Goal: Check status: Check status

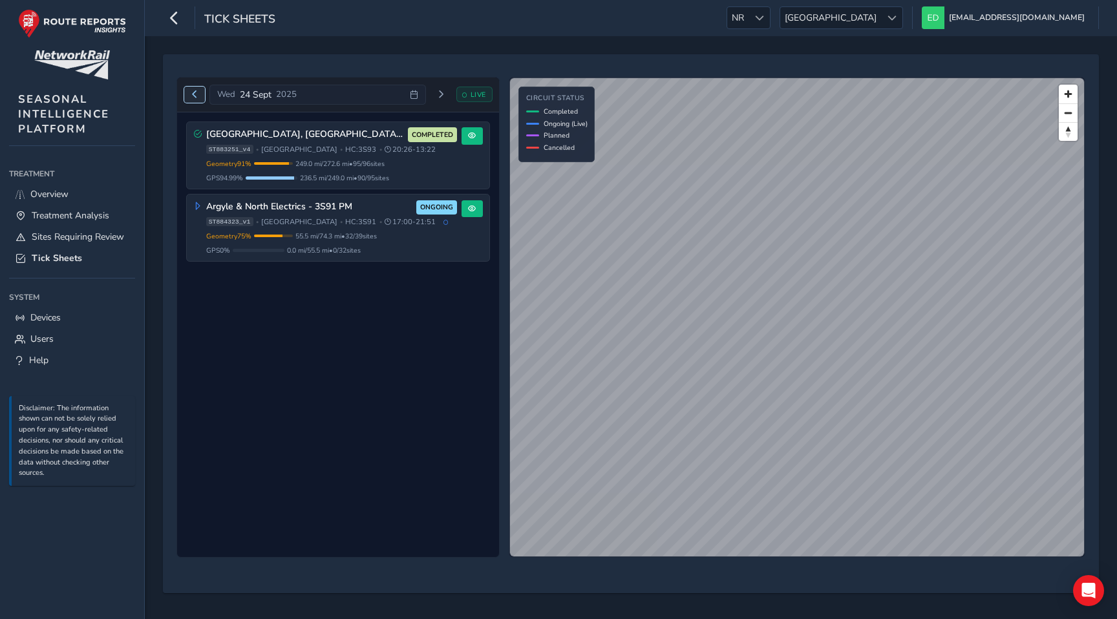
click at [193, 95] on span "Previous day" at bounding box center [195, 95] width 8 height 8
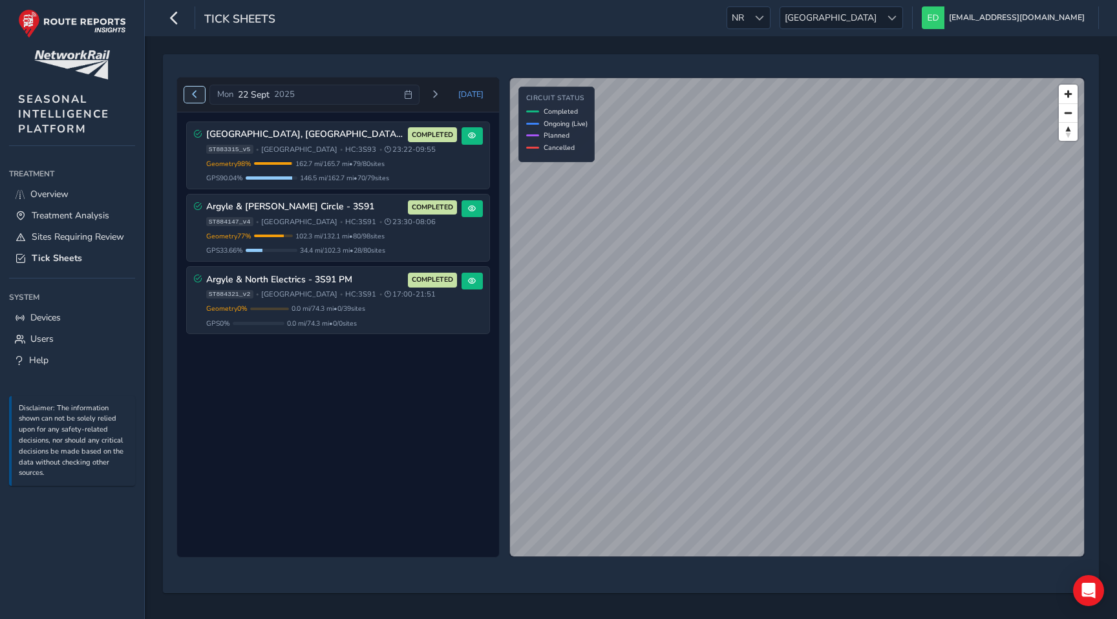
click at [193, 95] on span "Previous day" at bounding box center [195, 95] width 8 height 8
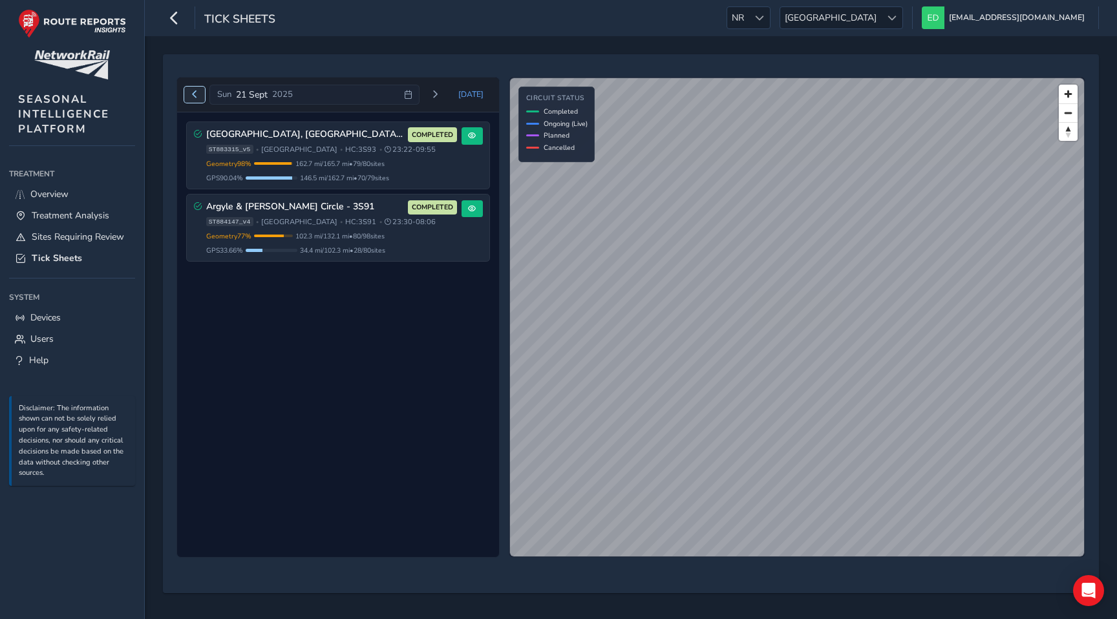
click at [193, 95] on span "Previous day" at bounding box center [195, 95] width 8 height 8
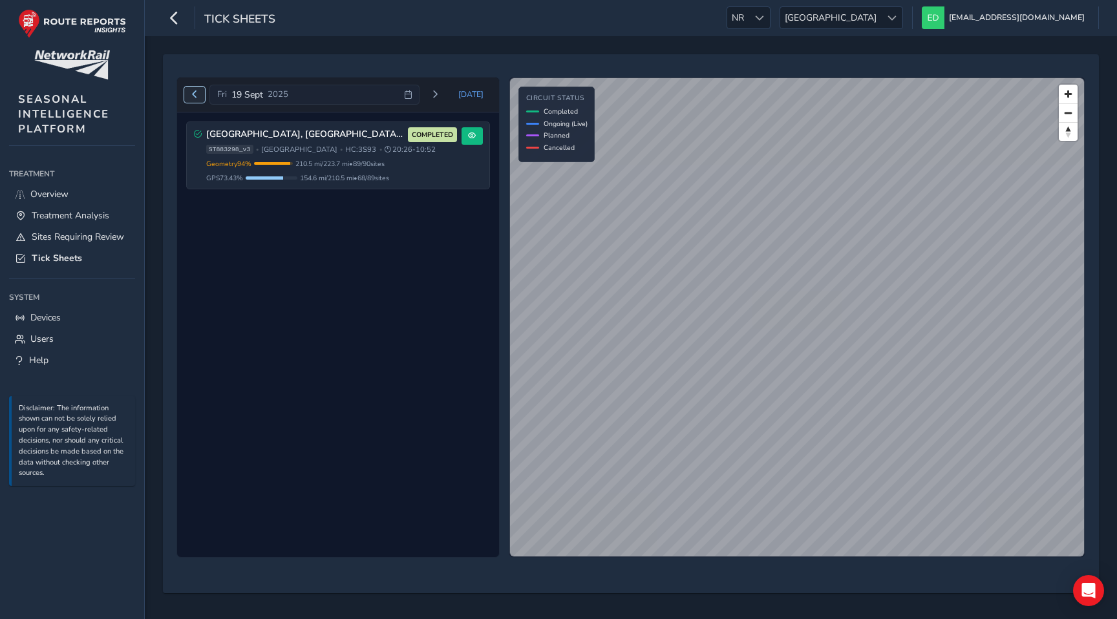
click at [193, 95] on span "Previous day" at bounding box center [195, 95] width 8 height 8
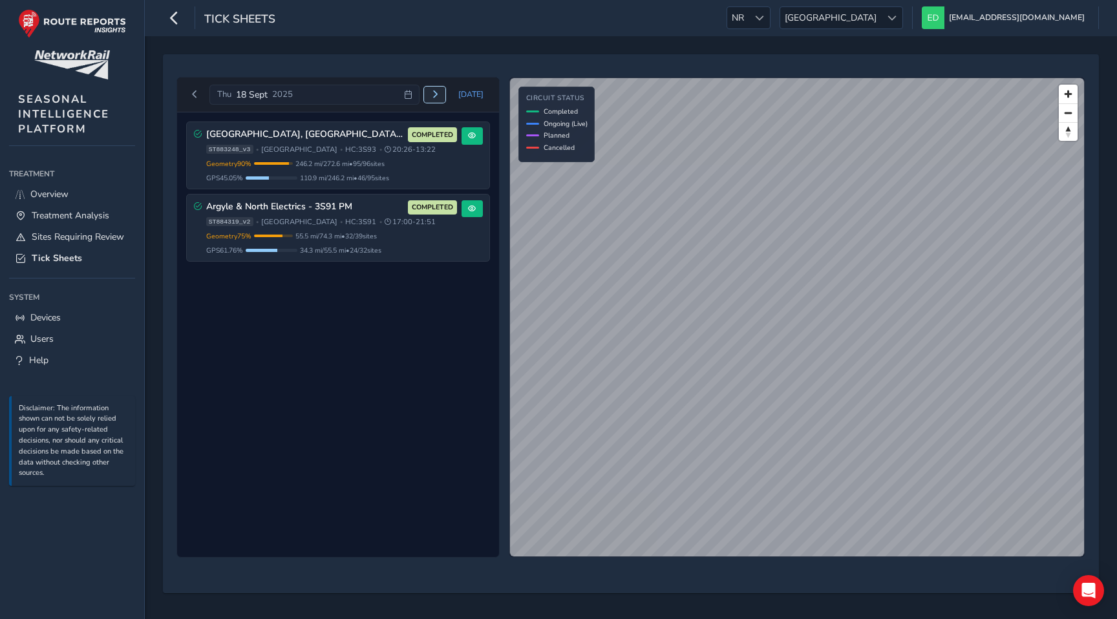
click at [440, 99] on button "Next day" at bounding box center [434, 95] width 21 height 16
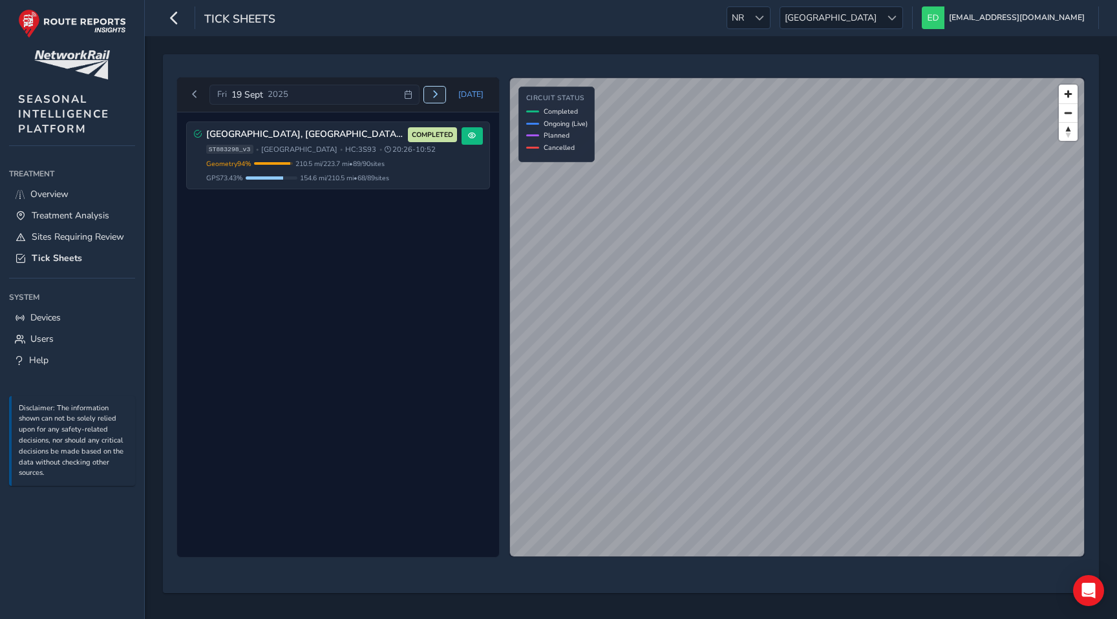
click at [440, 99] on button "Next day" at bounding box center [434, 95] width 21 height 16
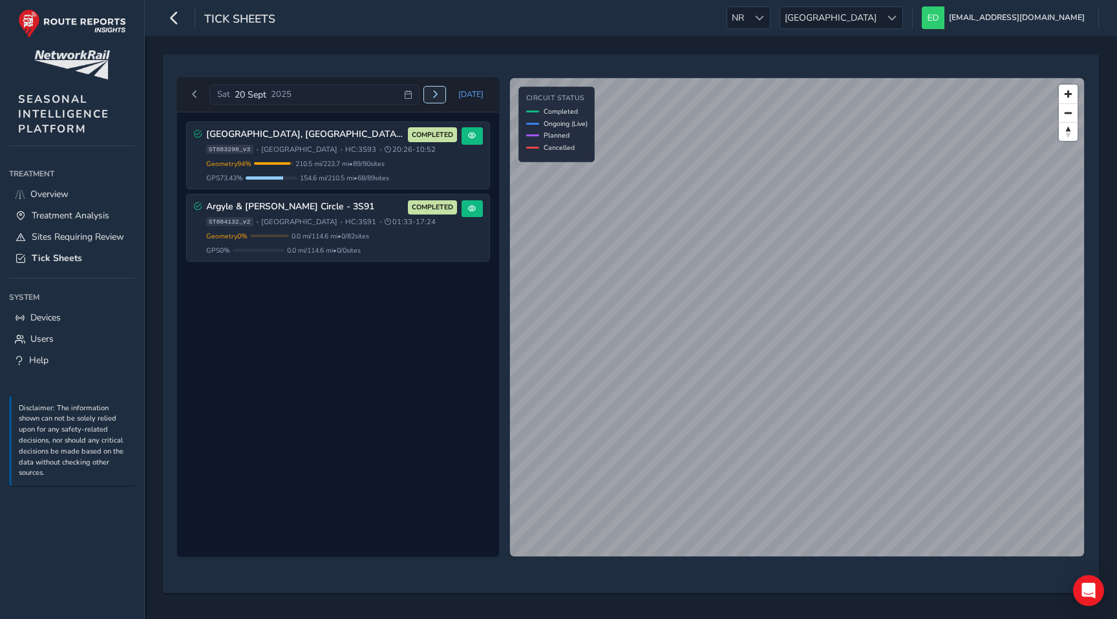
click at [440, 99] on button "Next day" at bounding box center [434, 95] width 21 height 16
click at [192, 91] on span "Previous day" at bounding box center [195, 95] width 8 height 8
click at [439, 94] on span "Next day" at bounding box center [435, 95] width 8 height 8
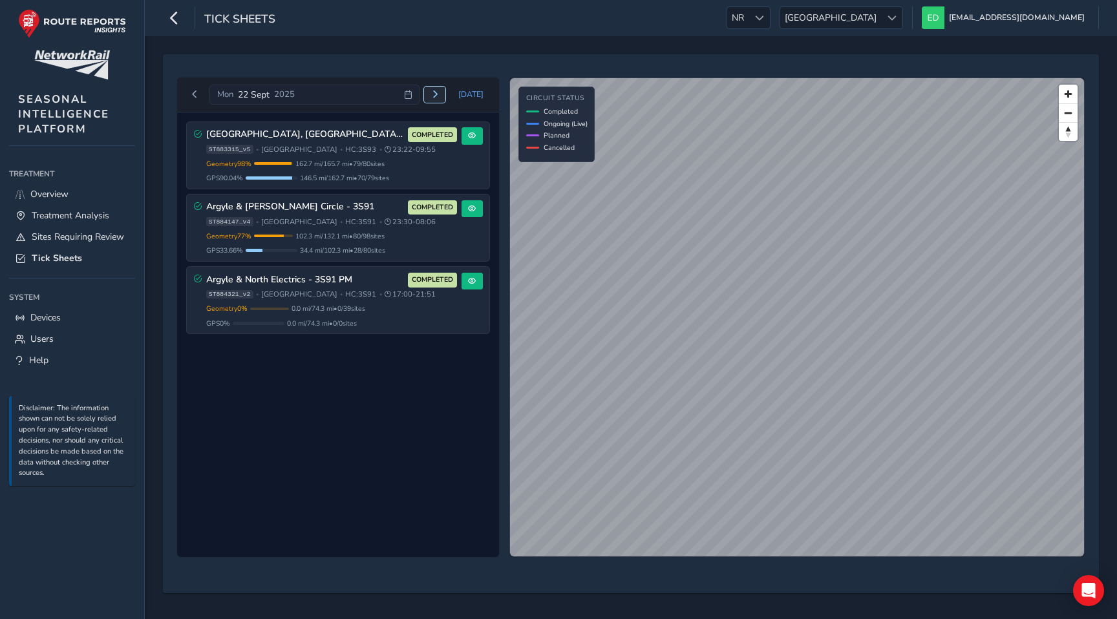
click at [439, 94] on span "Next day" at bounding box center [435, 95] width 8 height 8
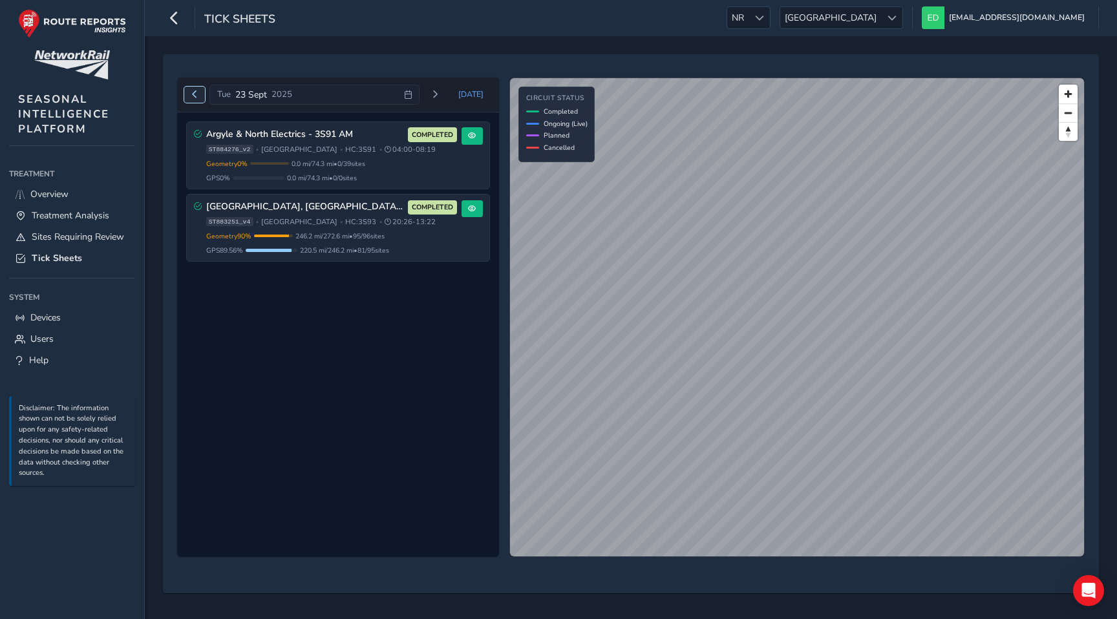
click at [193, 96] on span "Previous day" at bounding box center [195, 95] width 8 height 8
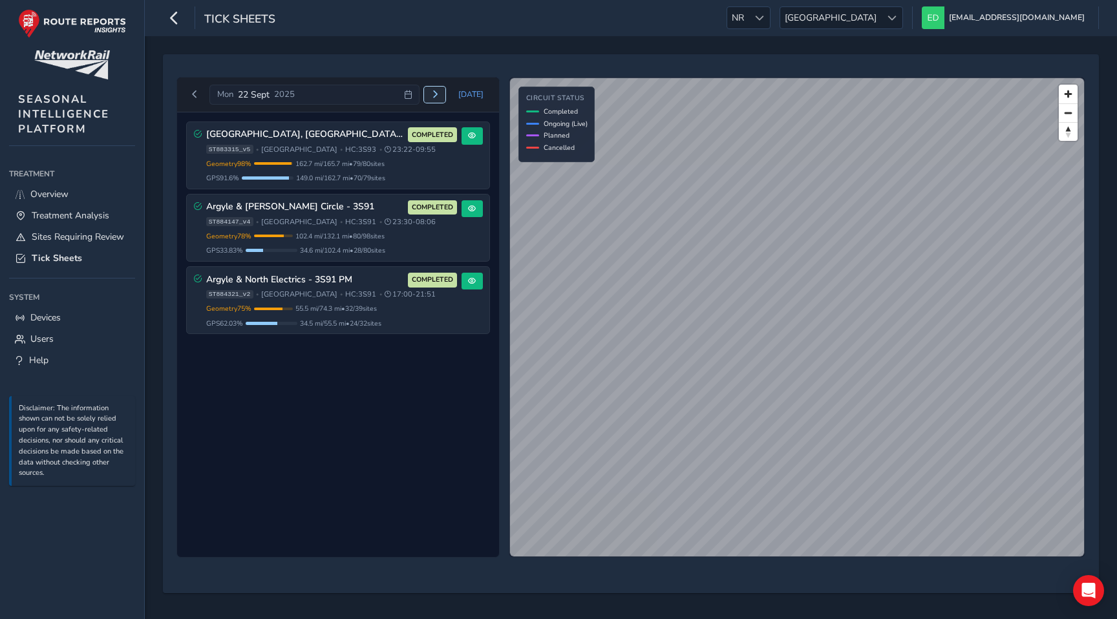
click at [436, 91] on span "Next day" at bounding box center [435, 95] width 8 height 8
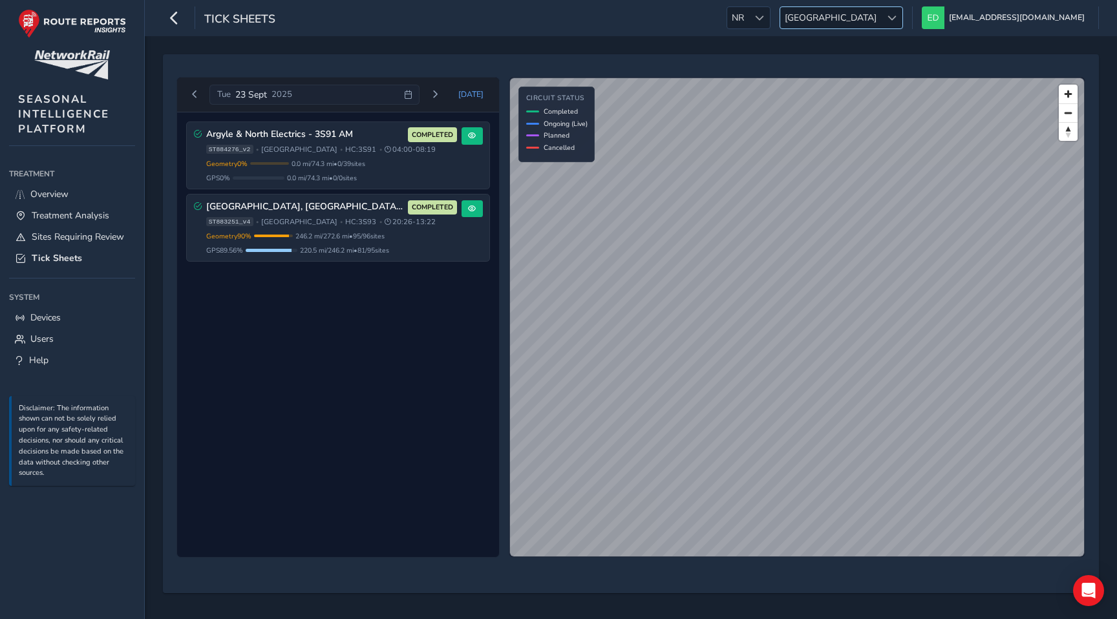
click at [881, 19] on span "[GEOGRAPHIC_DATA]" at bounding box center [830, 17] width 101 height 21
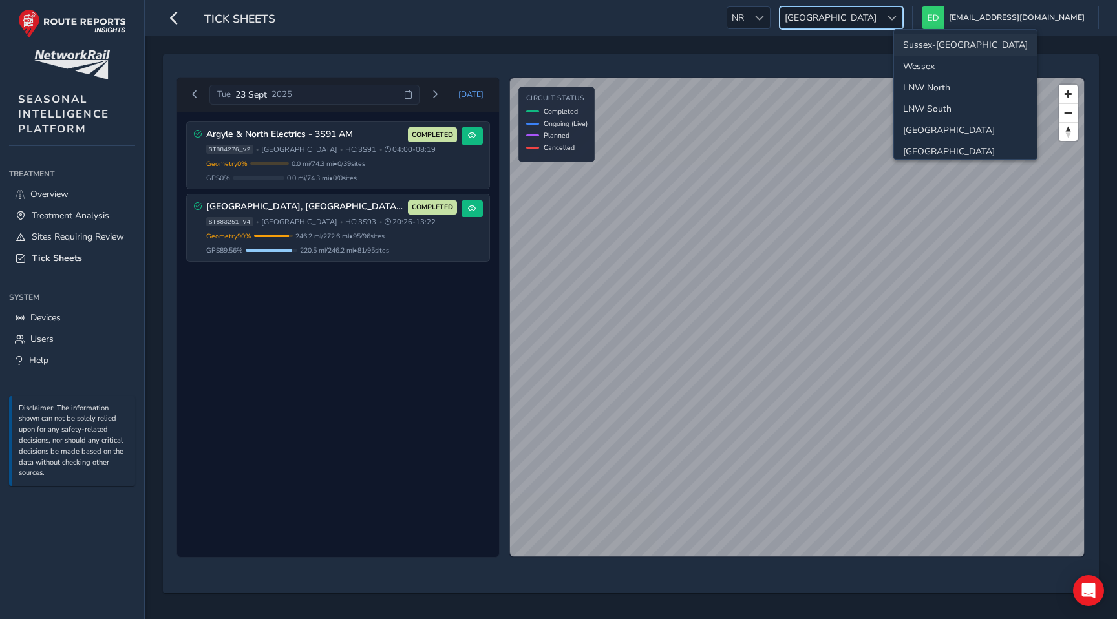
click at [934, 47] on li "Sussex-Kent" at bounding box center [965, 44] width 143 height 21
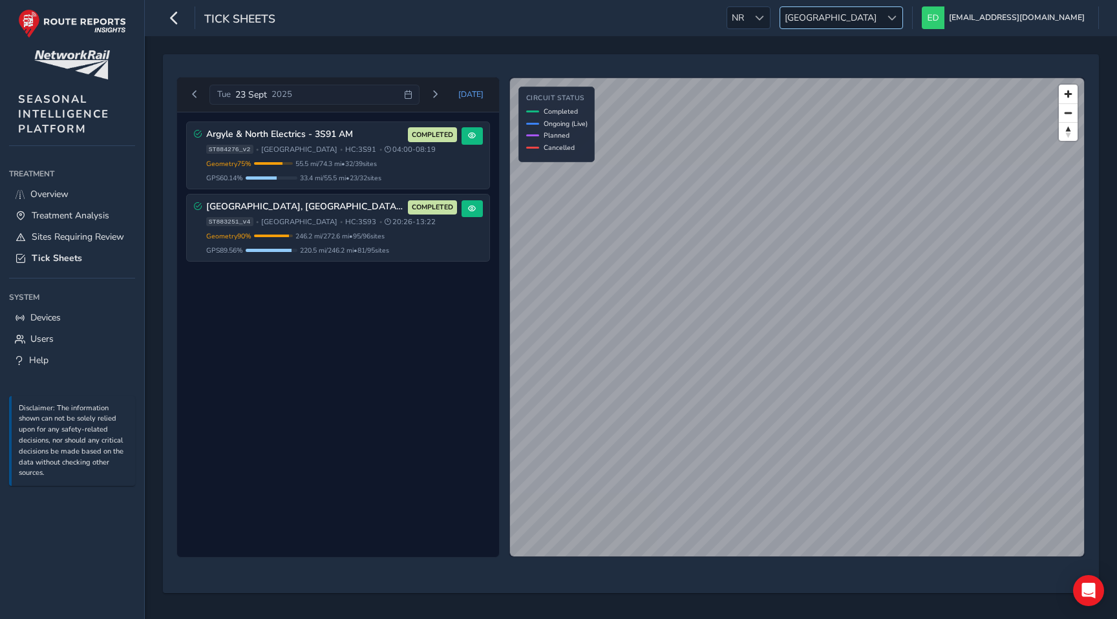
click at [881, 8] on span "[GEOGRAPHIC_DATA]" at bounding box center [830, 17] width 101 height 21
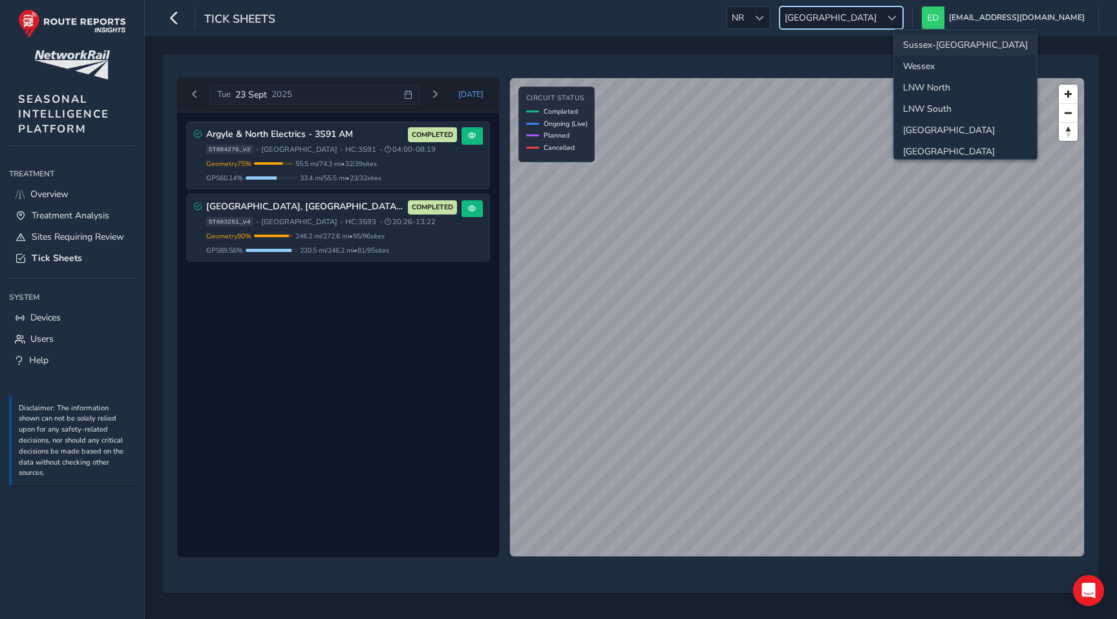
click at [929, 47] on li "Sussex-[GEOGRAPHIC_DATA]" at bounding box center [965, 44] width 143 height 21
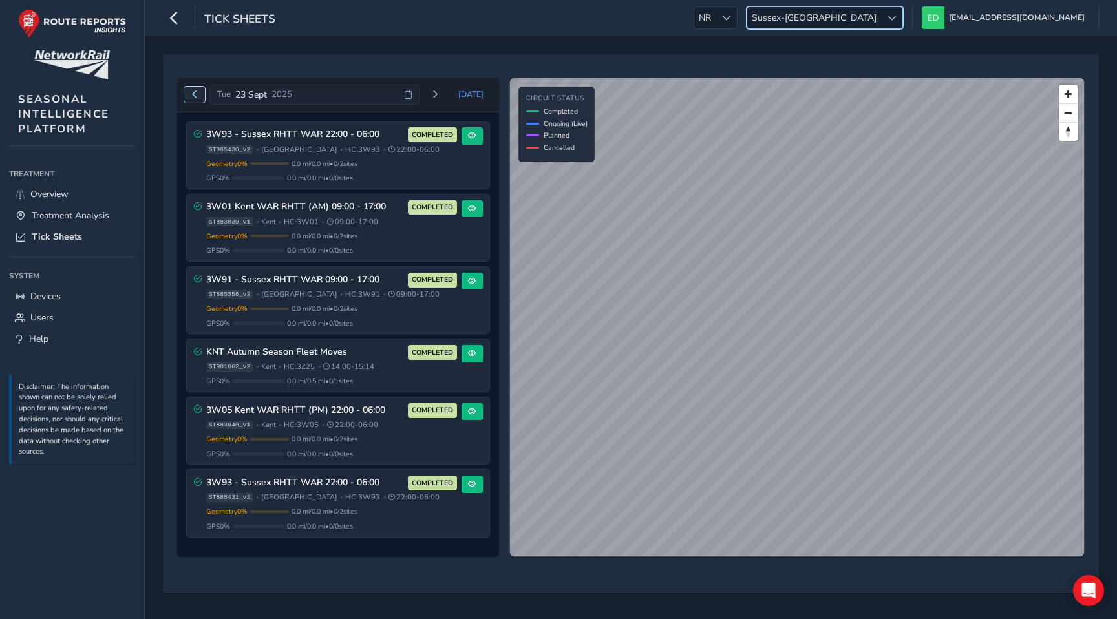
click at [197, 94] on span "Previous day" at bounding box center [195, 95] width 8 height 8
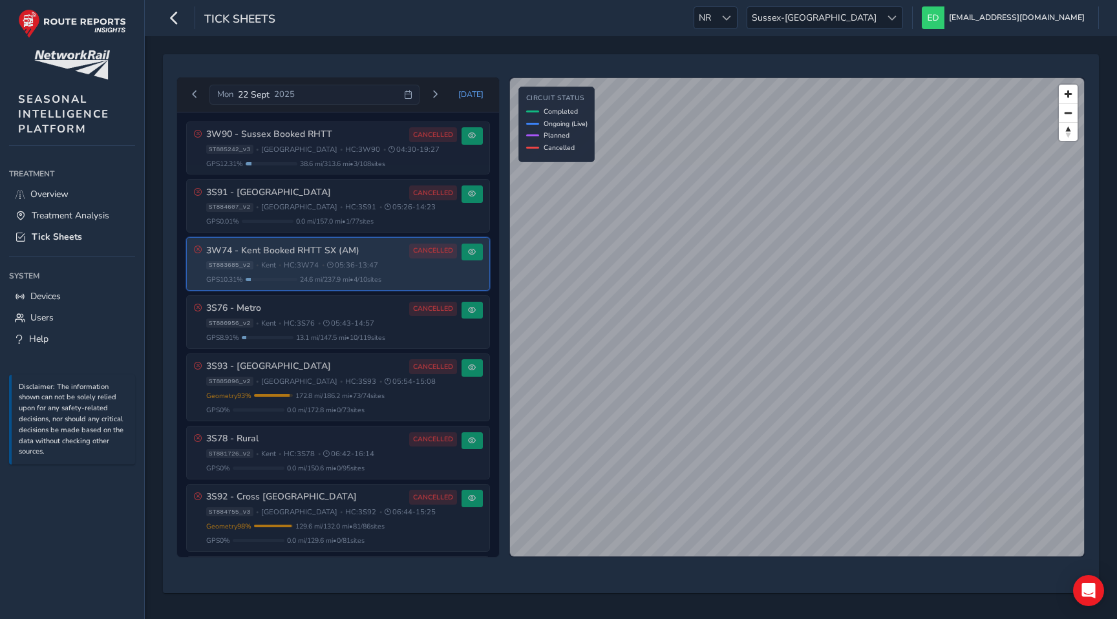
scroll to position [138, 0]
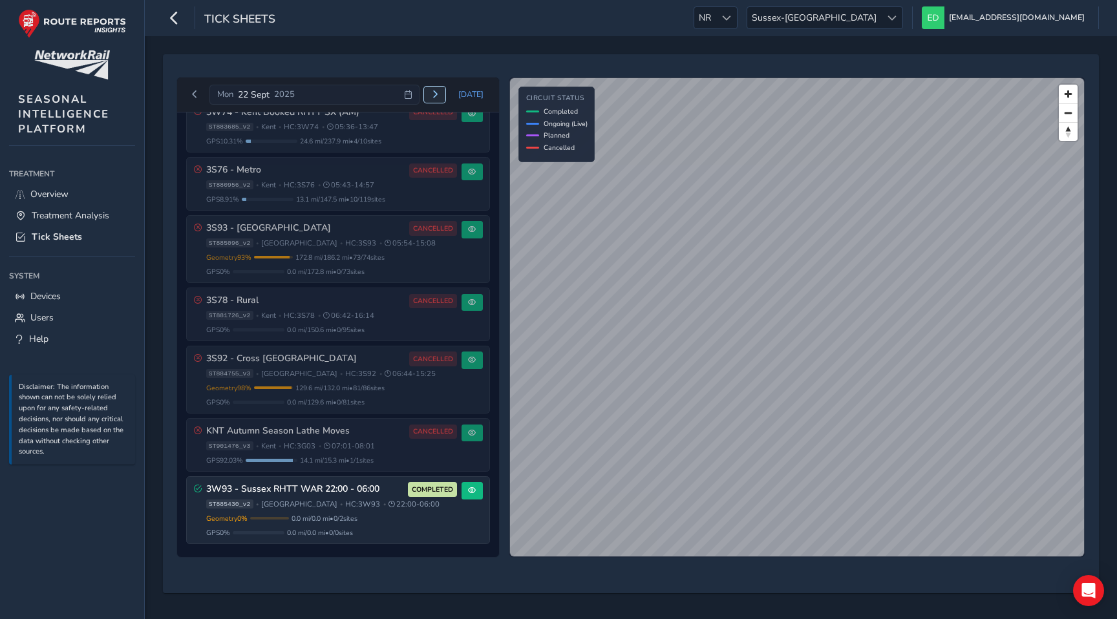
click at [435, 96] on span "Next day" at bounding box center [435, 95] width 8 height 8
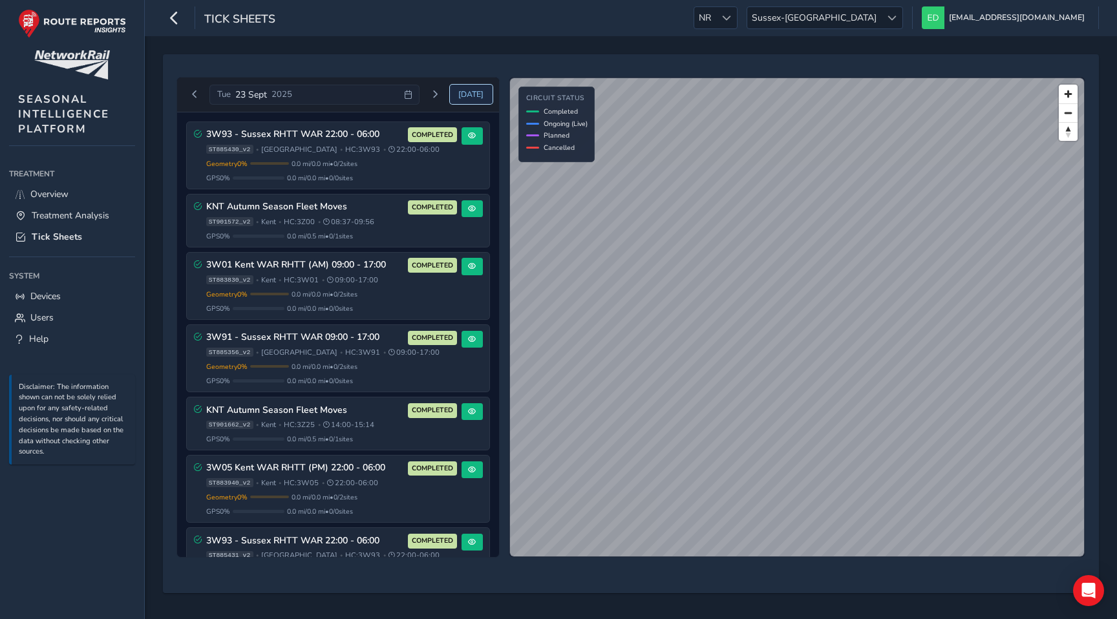
click at [476, 95] on span "Today" at bounding box center [470, 94] width 25 height 10
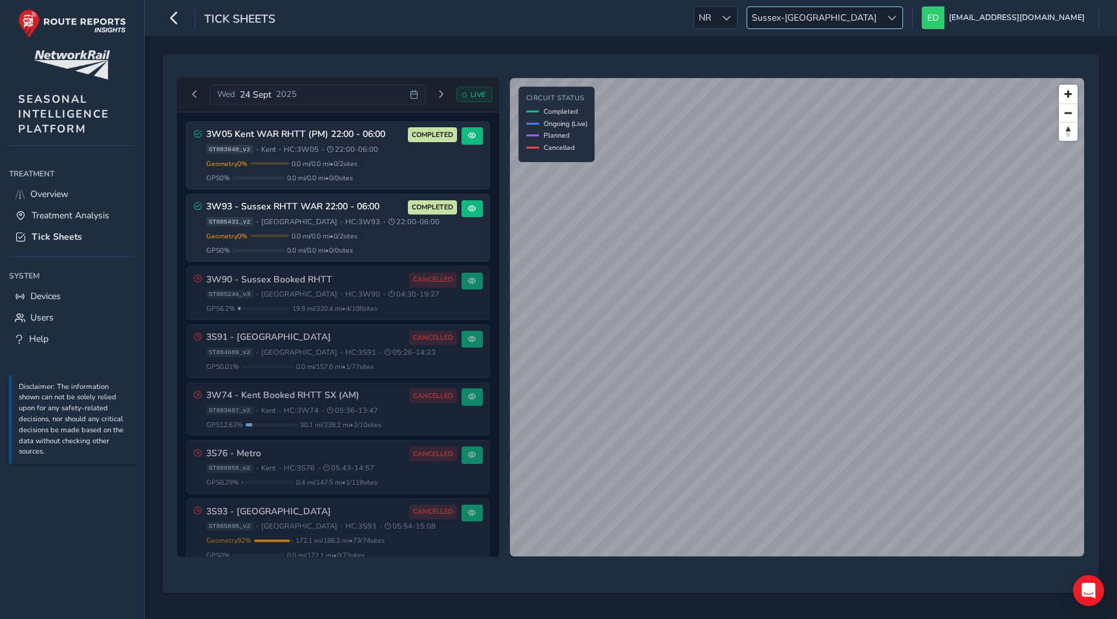
click at [881, 21] on span "Sussex-Kent" at bounding box center [814, 17] width 134 height 21
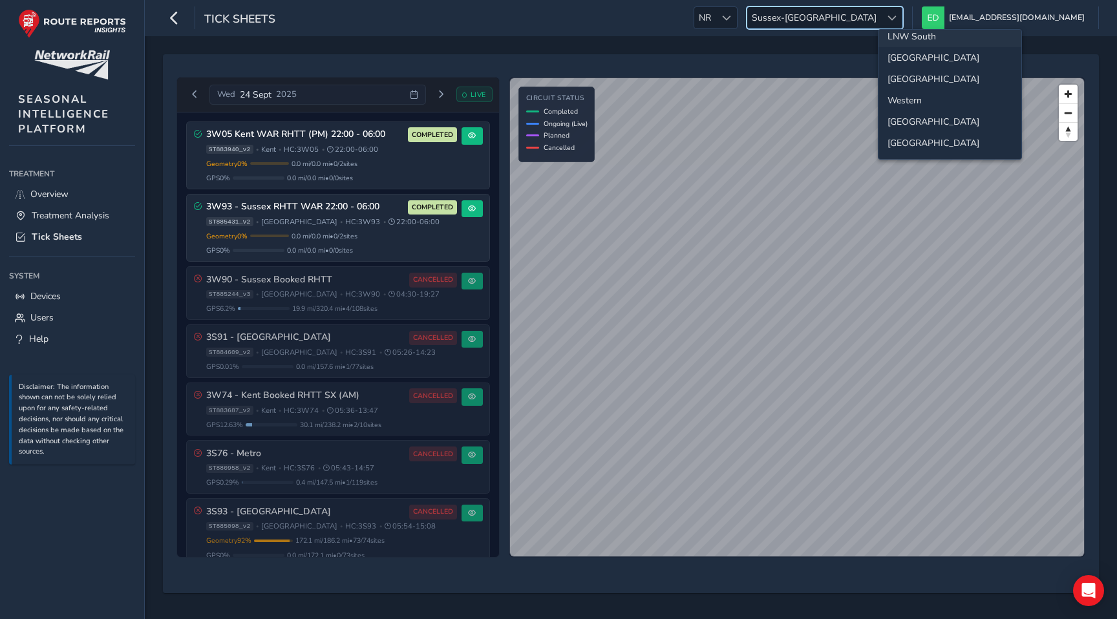
scroll to position [103, 0]
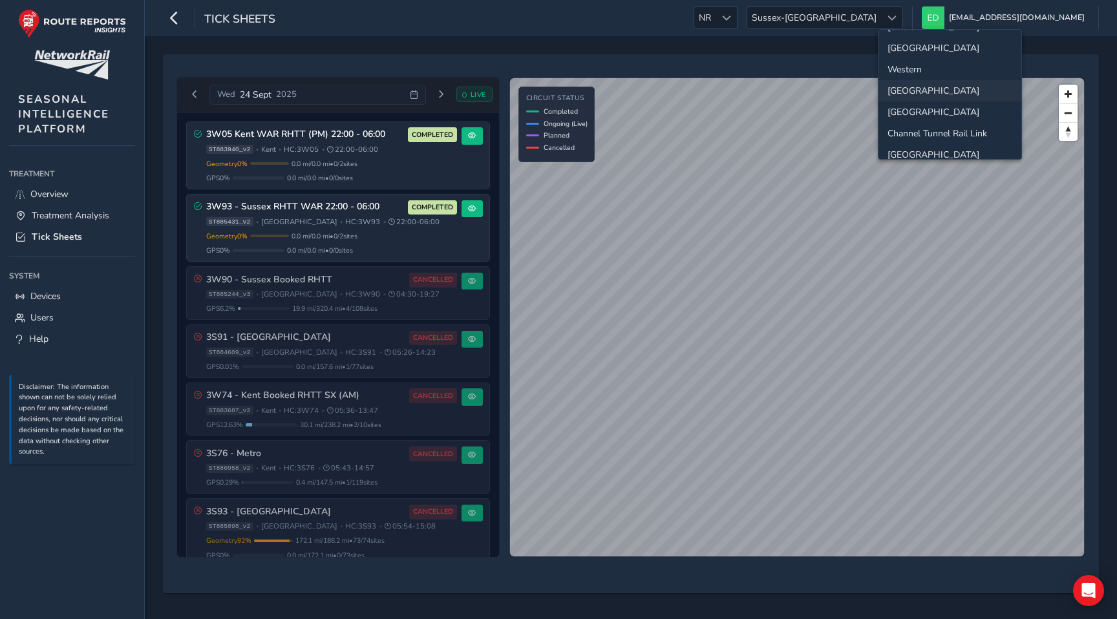
click at [915, 93] on li "[GEOGRAPHIC_DATA]" at bounding box center [950, 90] width 143 height 21
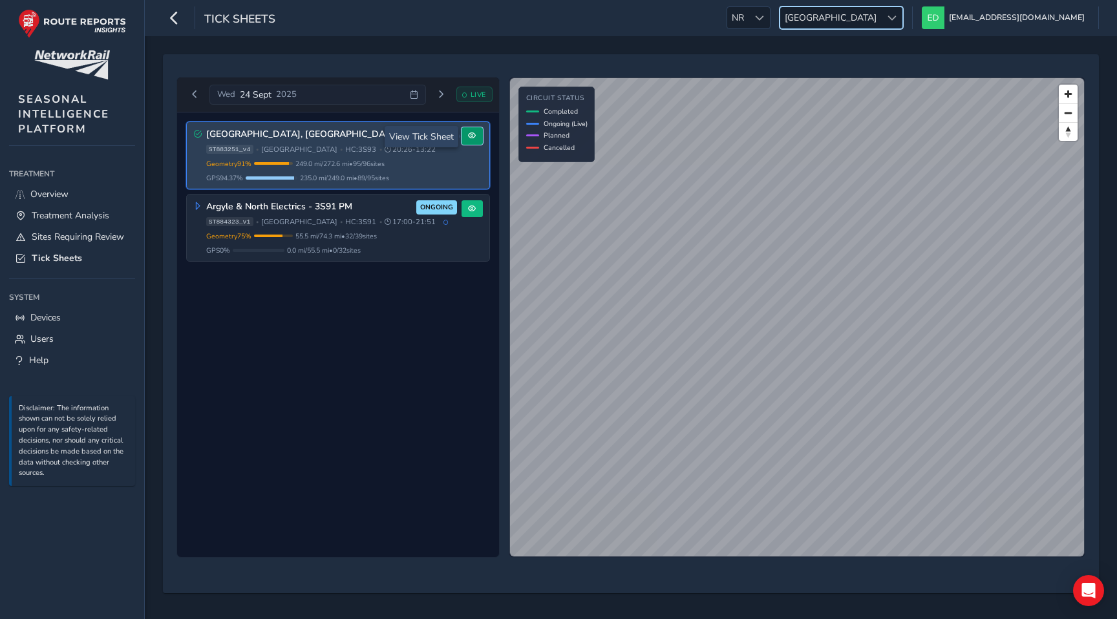
click at [475, 139] on span at bounding box center [472, 136] width 8 height 8
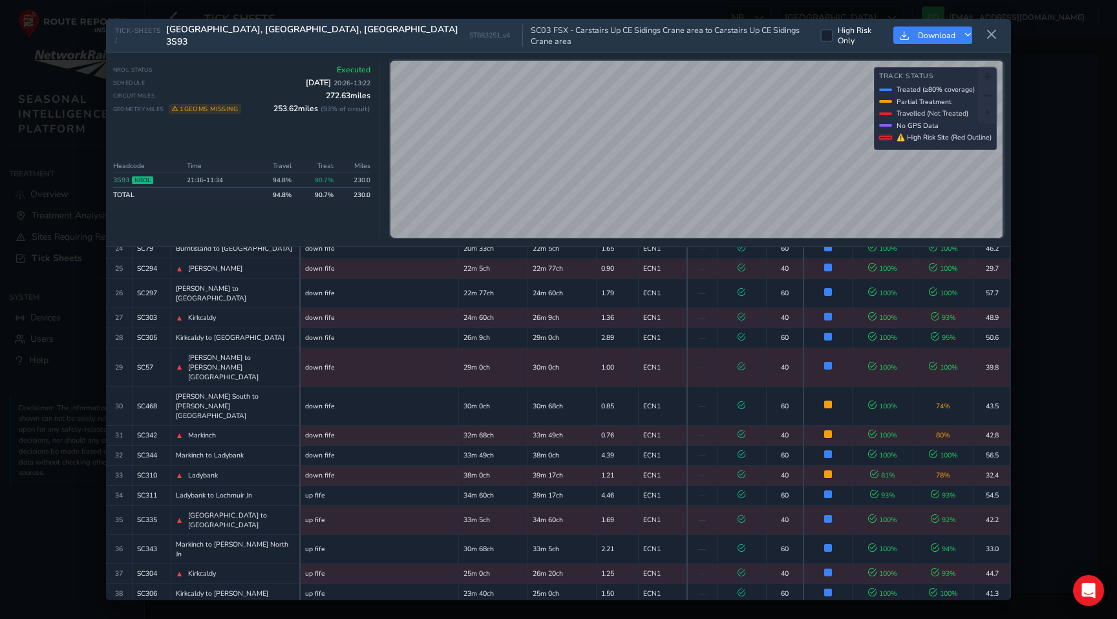
scroll to position [689, 0]
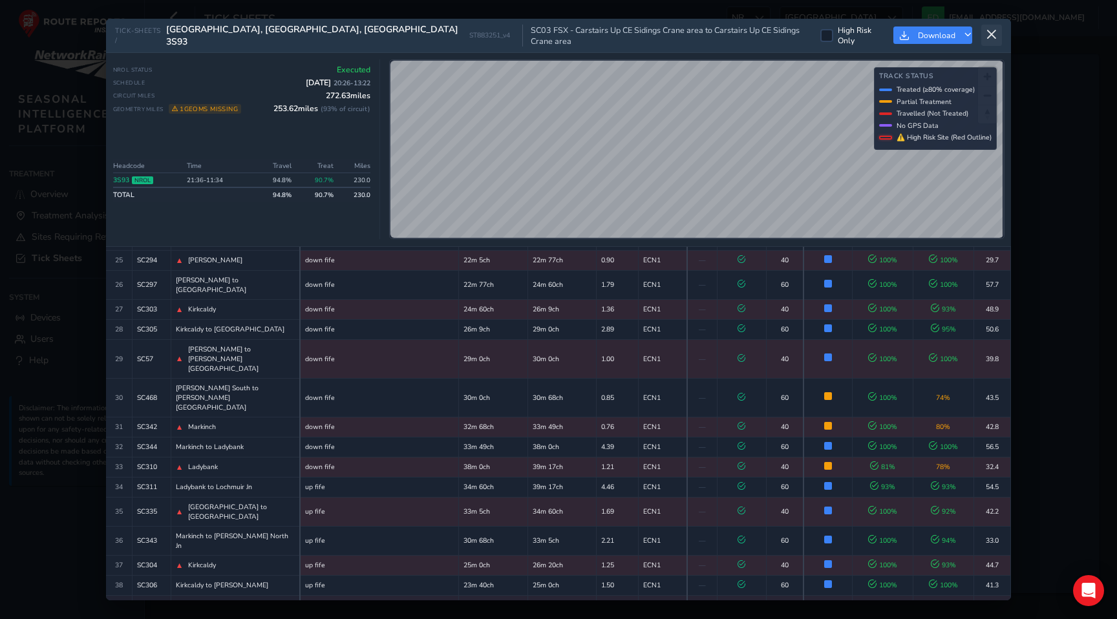
click at [990, 30] on icon at bounding box center [992, 35] width 12 height 12
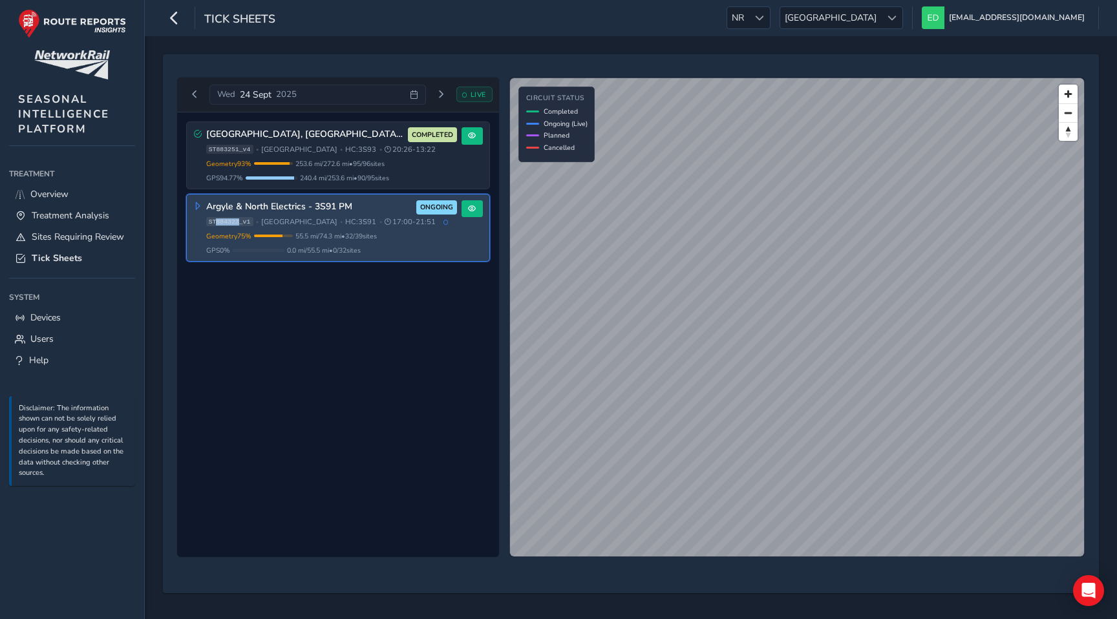
drag, startPoint x: 239, startPoint y: 222, endPoint x: 217, endPoint y: 224, distance: 22.1
click at [217, 224] on span "ST884323_v1" at bounding box center [229, 221] width 47 height 9
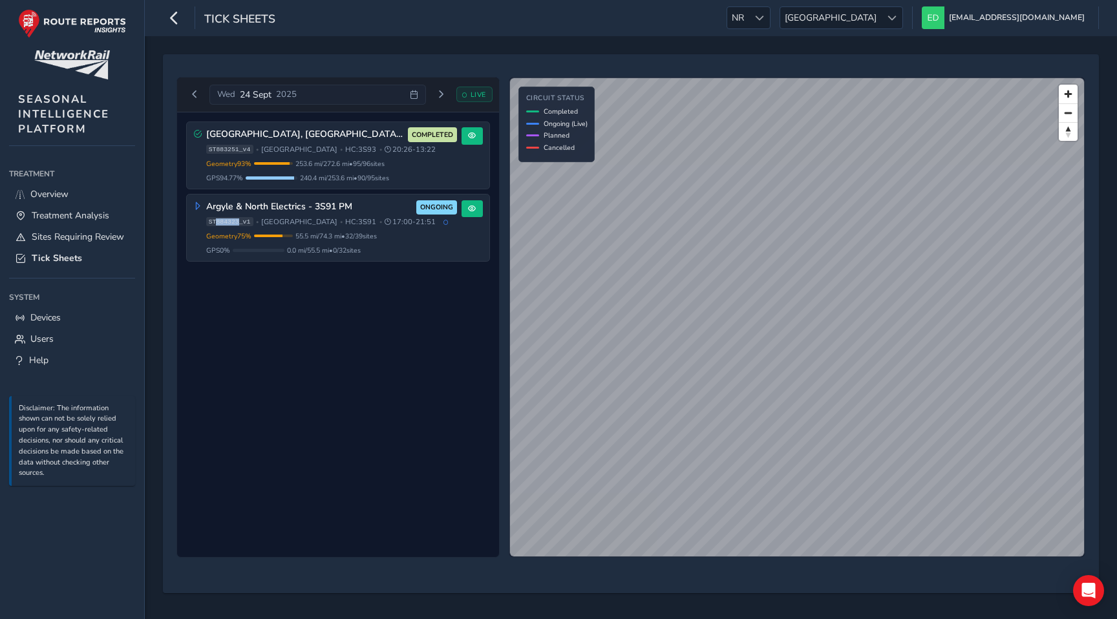
copy span "884323"
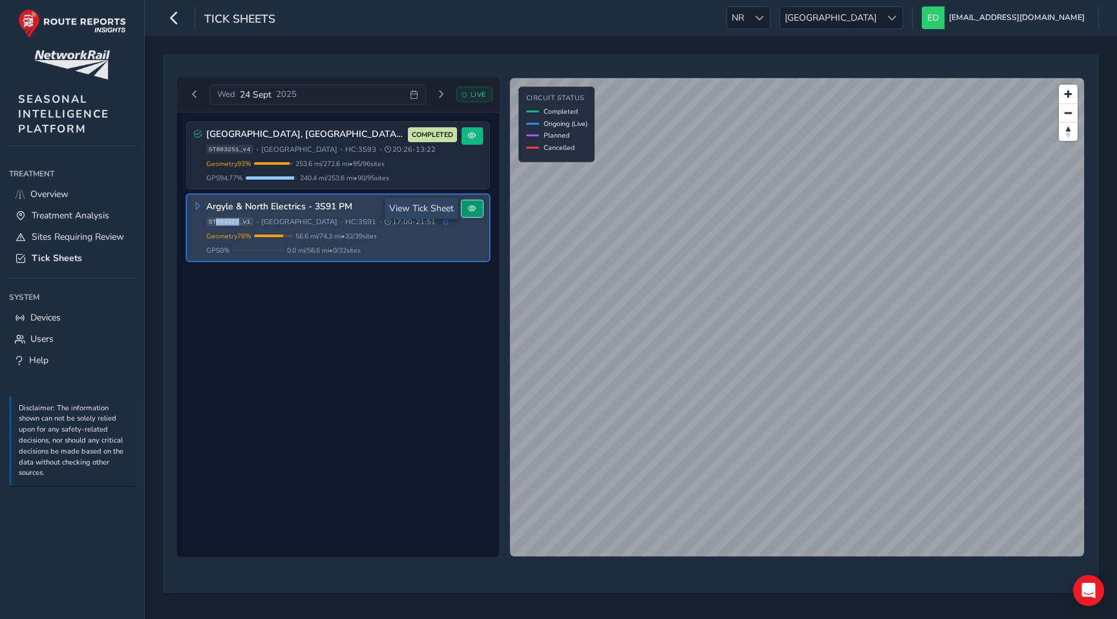
click at [478, 208] on button at bounding box center [472, 208] width 21 height 17
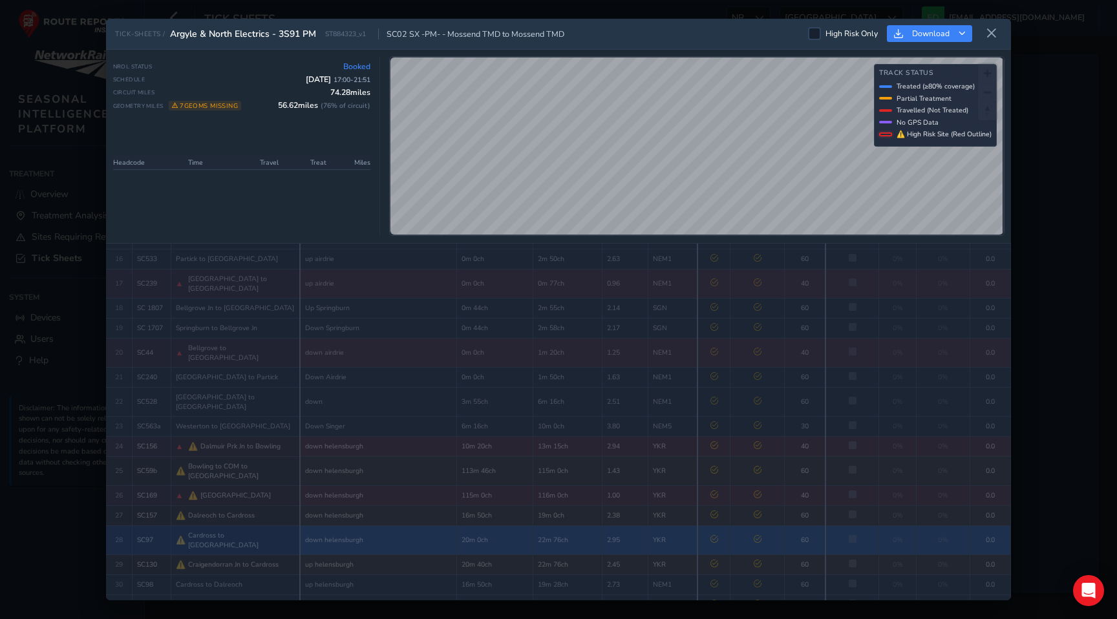
scroll to position [510, 0]
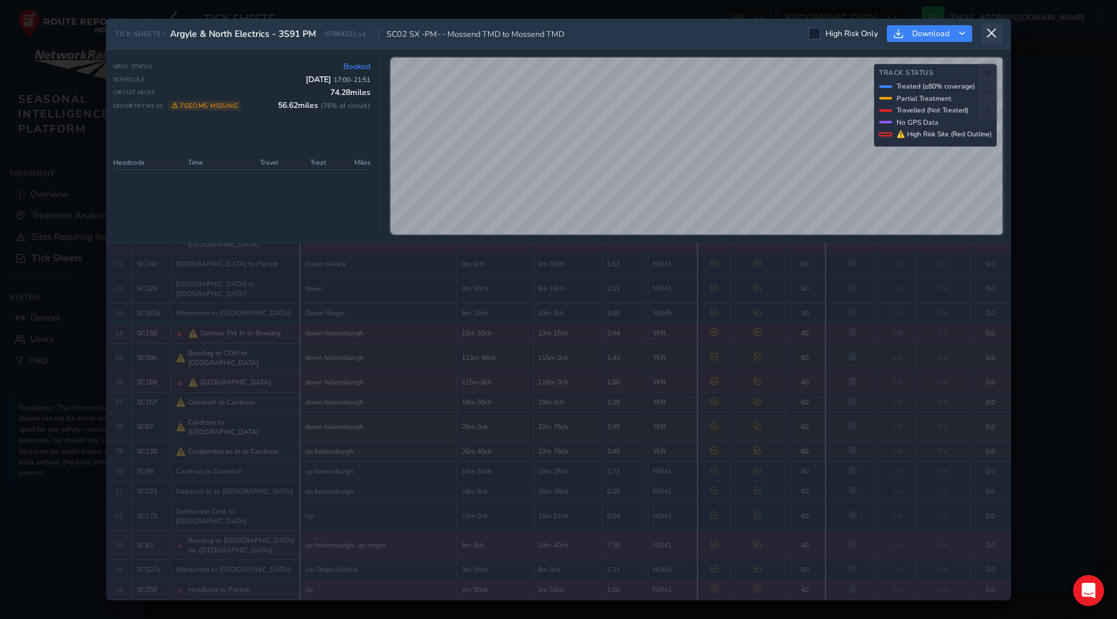
click at [992, 36] on icon at bounding box center [992, 34] width 12 height 12
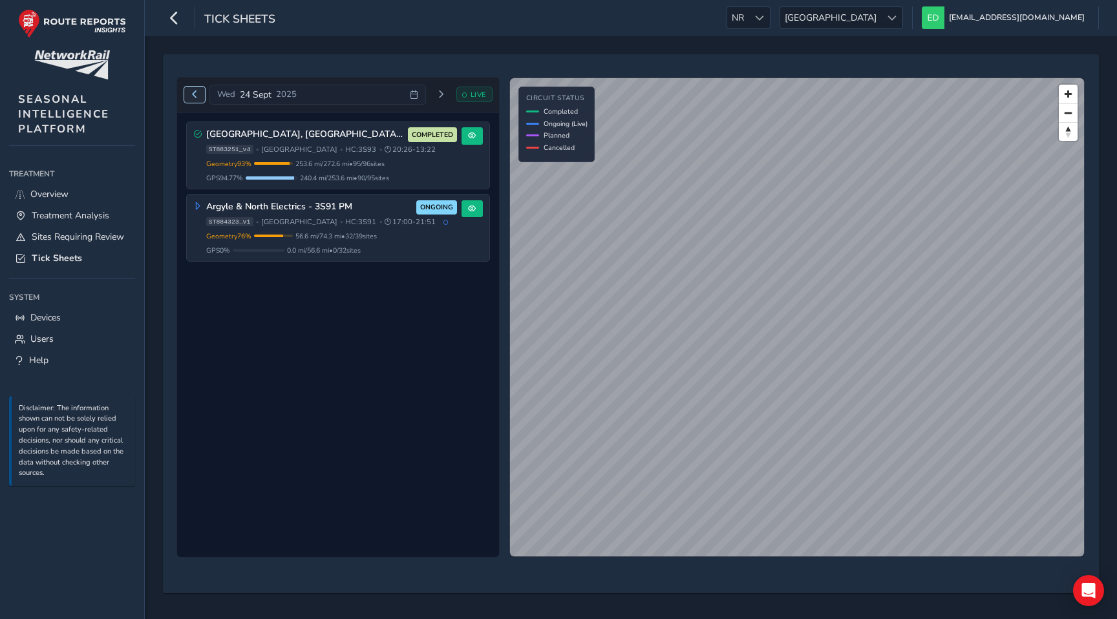
click at [192, 96] on span "Previous day" at bounding box center [195, 95] width 8 height 8
click at [437, 96] on span "Next day" at bounding box center [435, 95] width 8 height 8
click at [881, 16] on span "Scotland" at bounding box center [830, 17] width 101 height 21
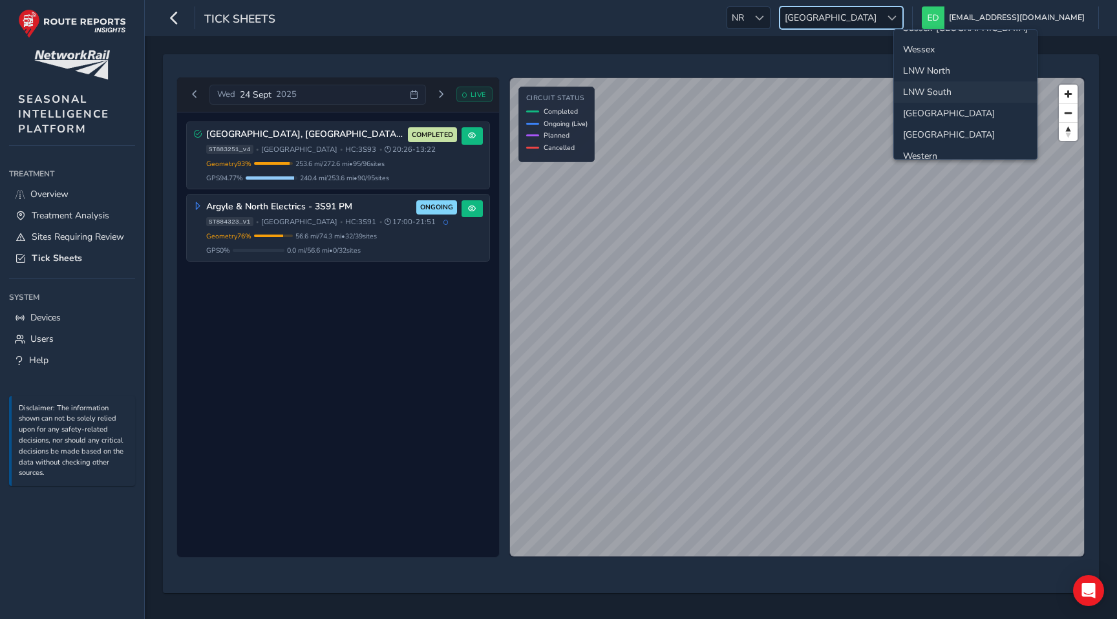
scroll to position [16, 0]
click at [927, 89] on li "LNW South" at bounding box center [965, 92] width 143 height 21
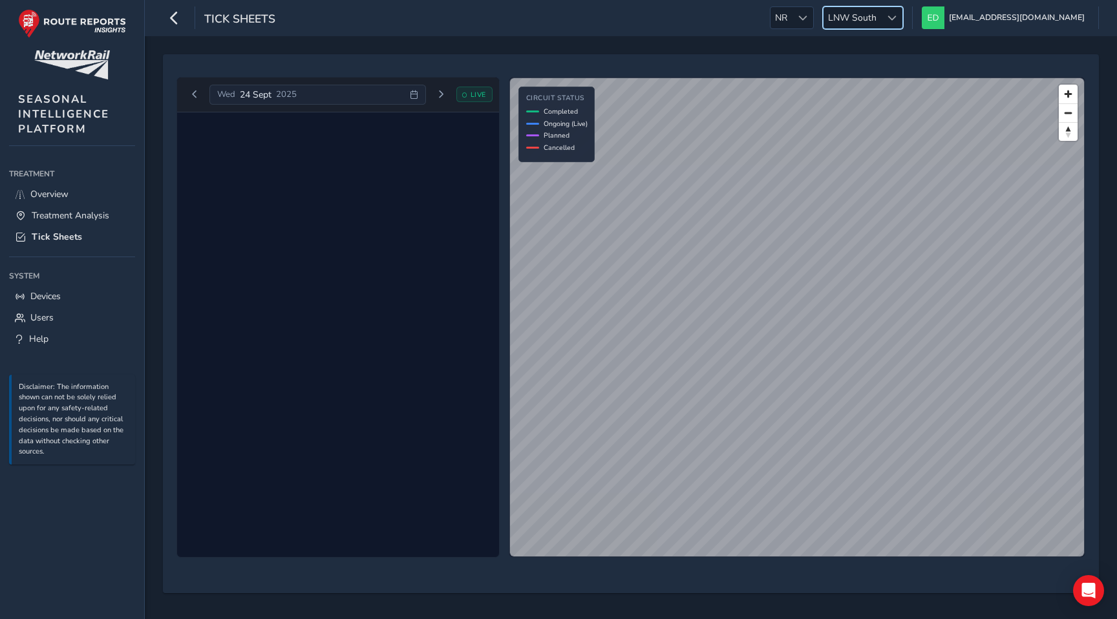
click at [418, 94] on icon at bounding box center [414, 95] width 8 height 8
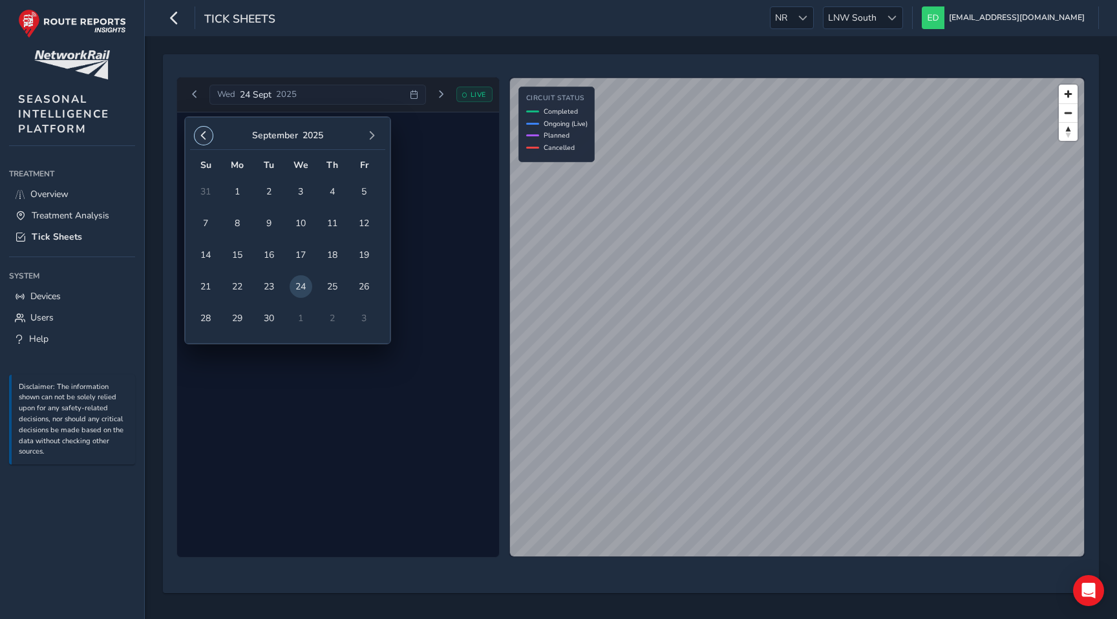
click at [200, 136] on span "button" at bounding box center [203, 135] width 9 height 9
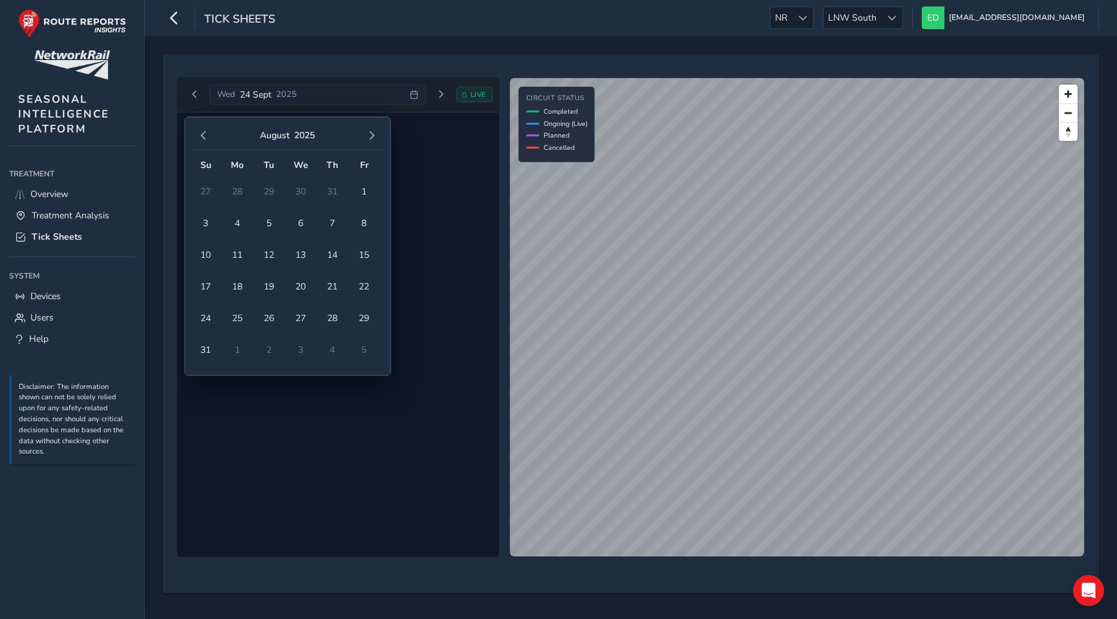
click at [200, 136] on span "button" at bounding box center [203, 135] width 9 height 9
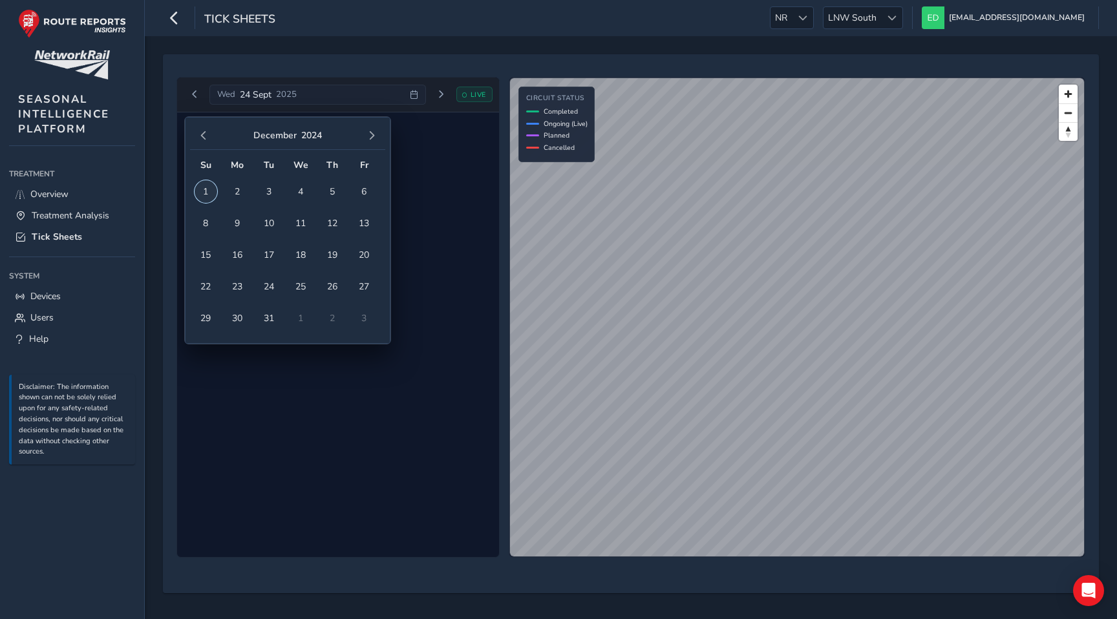
click at [211, 195] on span "1" at bounding box center [206, 191] width 23 height 23
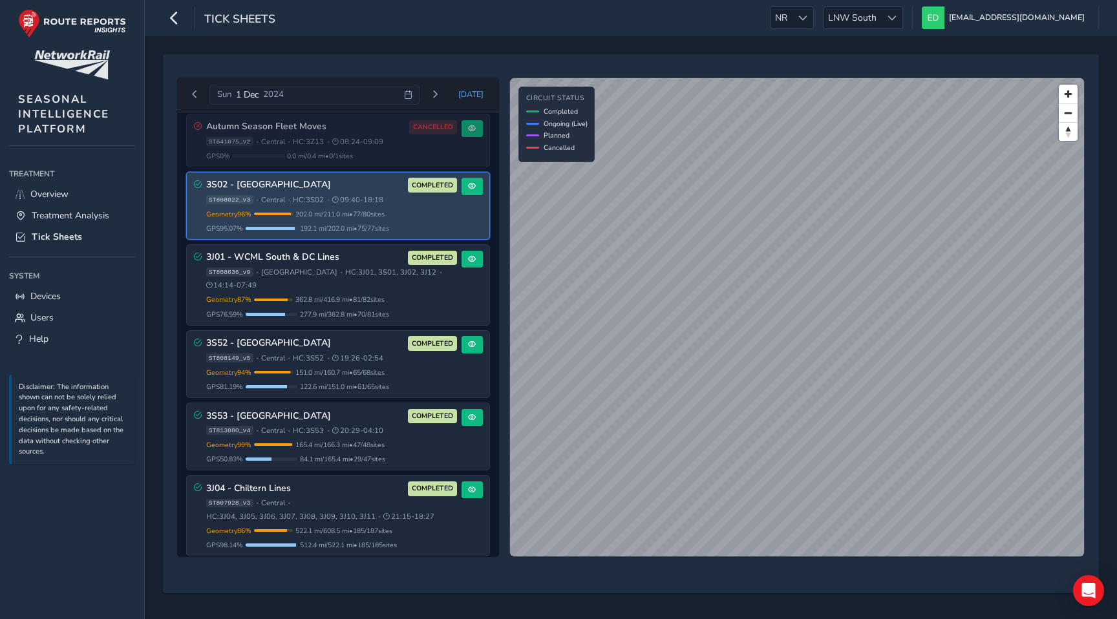
scroll to position [91, 0]
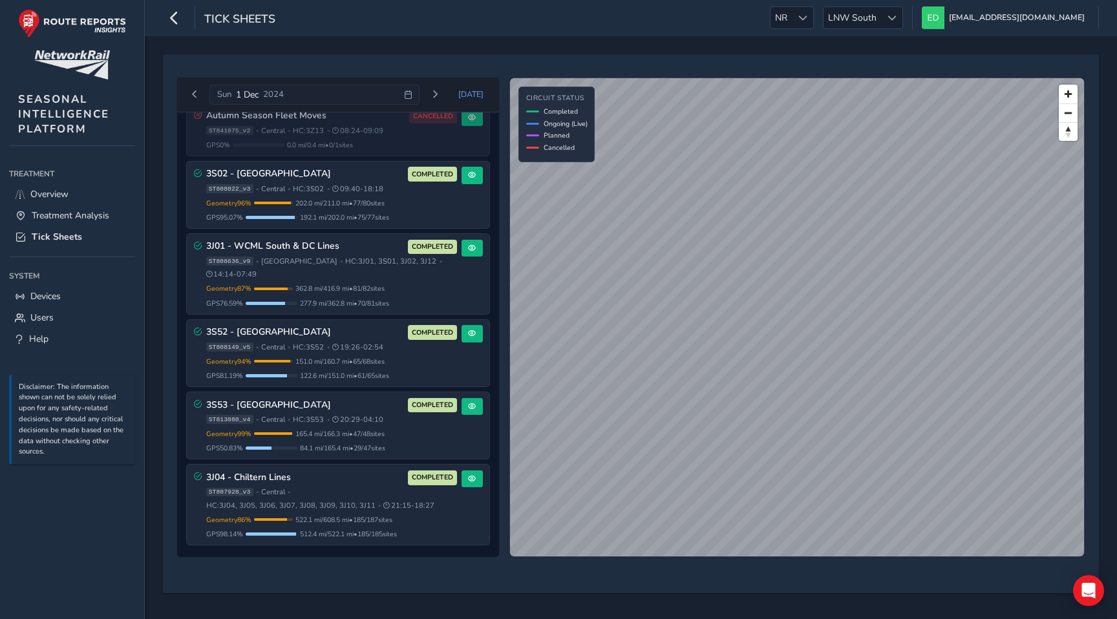
click at [562, 150] on div "© Mapbox © OpenStreetMap Improve this map Circuit Status Completed Ongoing (Liv…" at bounding box center [797, 317] width 577 height 481
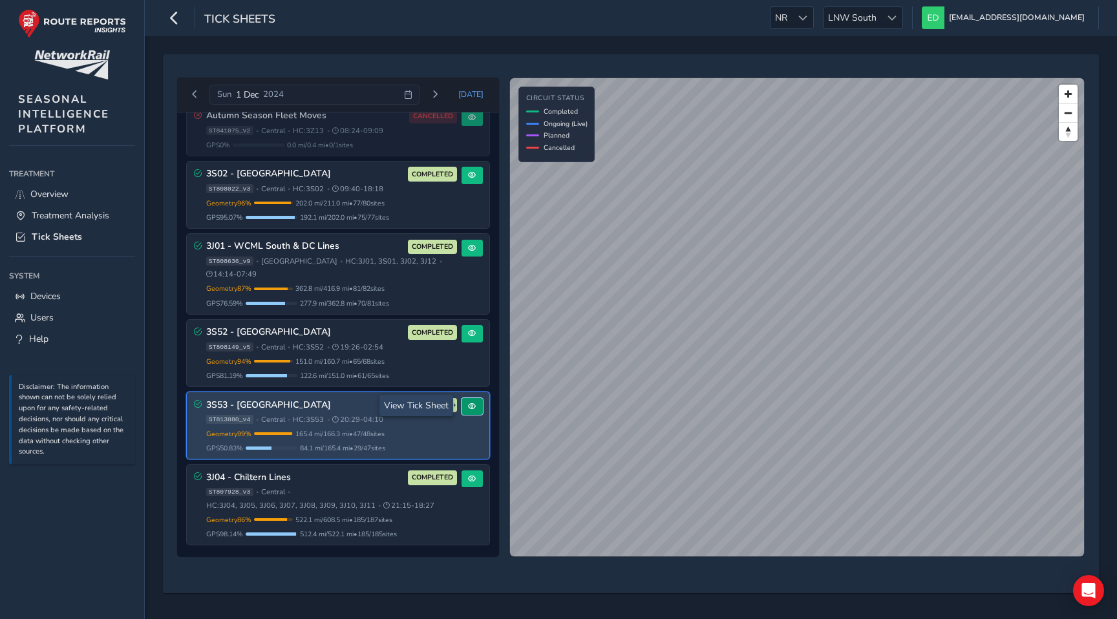
click at [475, 405] on button at bounding box center [472, 406] width 21 height 17
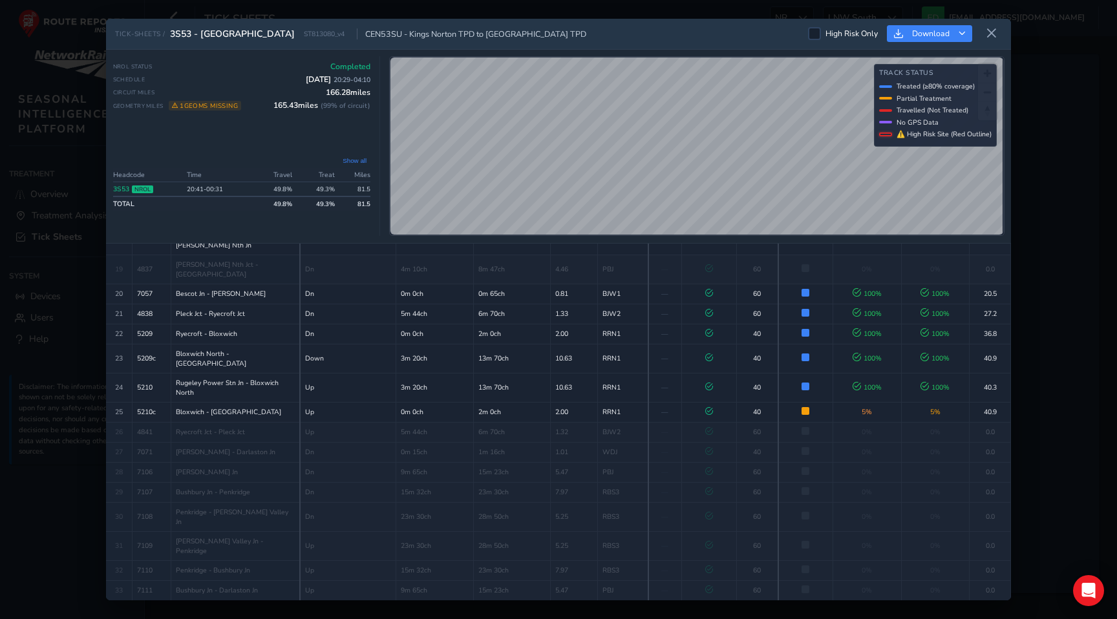
scroll to position [508, 0]
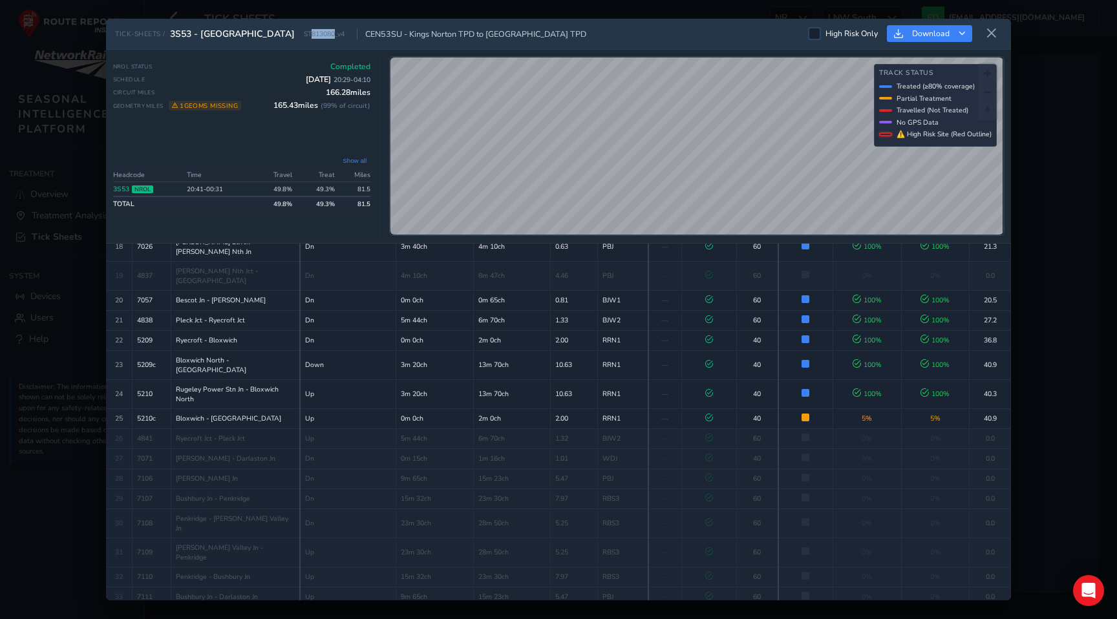
drag, startPoint x: 305, startPoint y: 36, endPoint x: 281, endPoint y: 36, distance: 23.9
click at [304, 36] on span "ST813080_v4" at bounding box center [324, 34] width 41 height 10
copy span "813080"
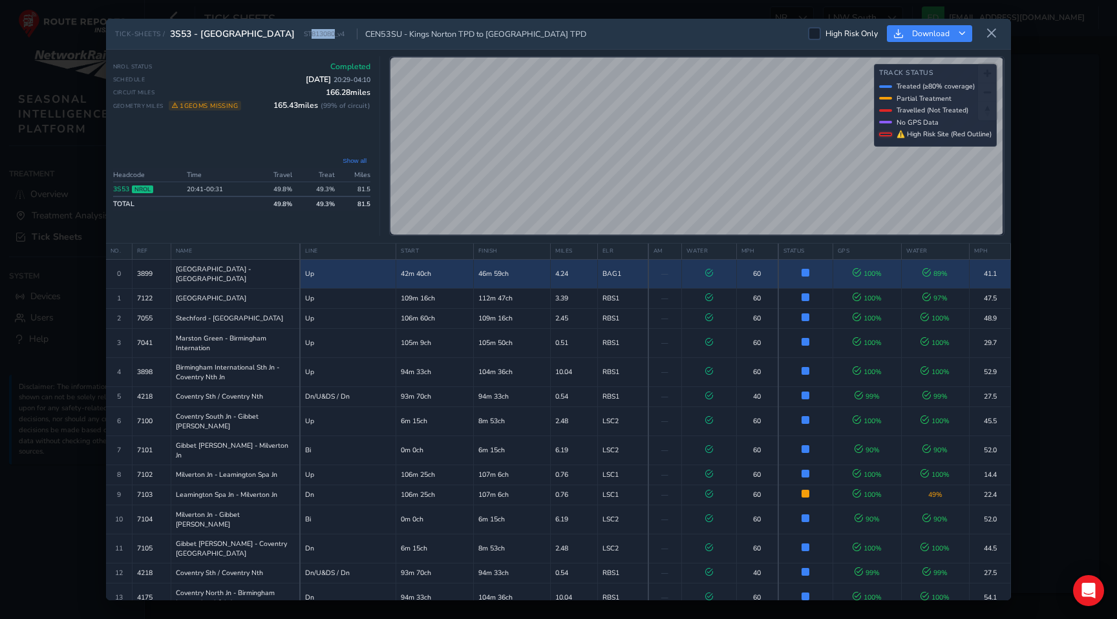
scroll to position [0, 0]
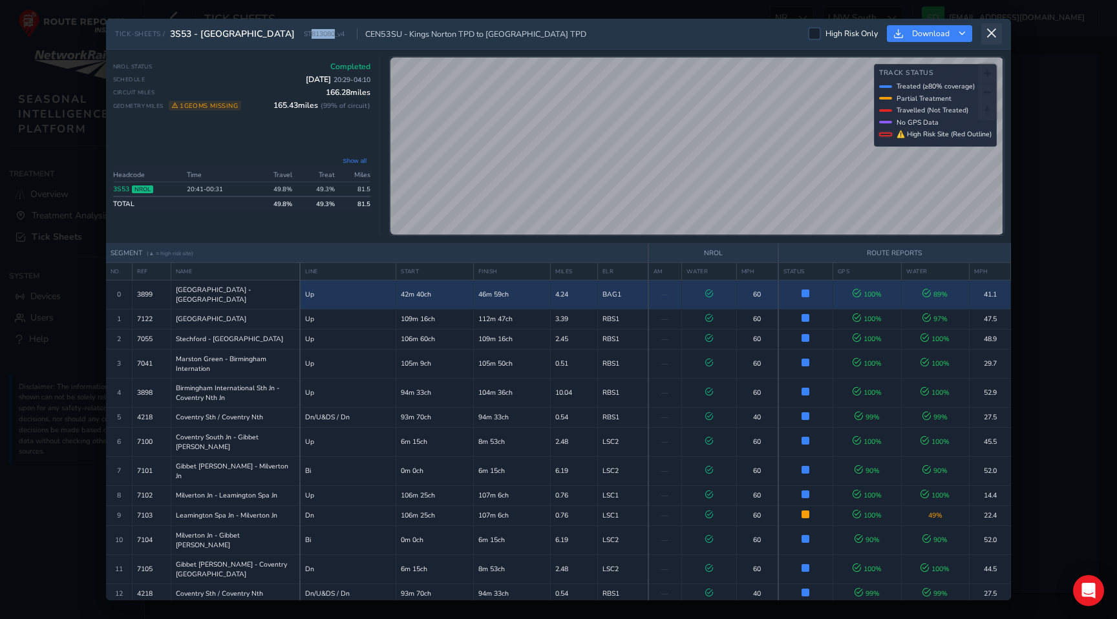
click at [989, 34] on icon at bounding box center [992, 34] width 12 height 12
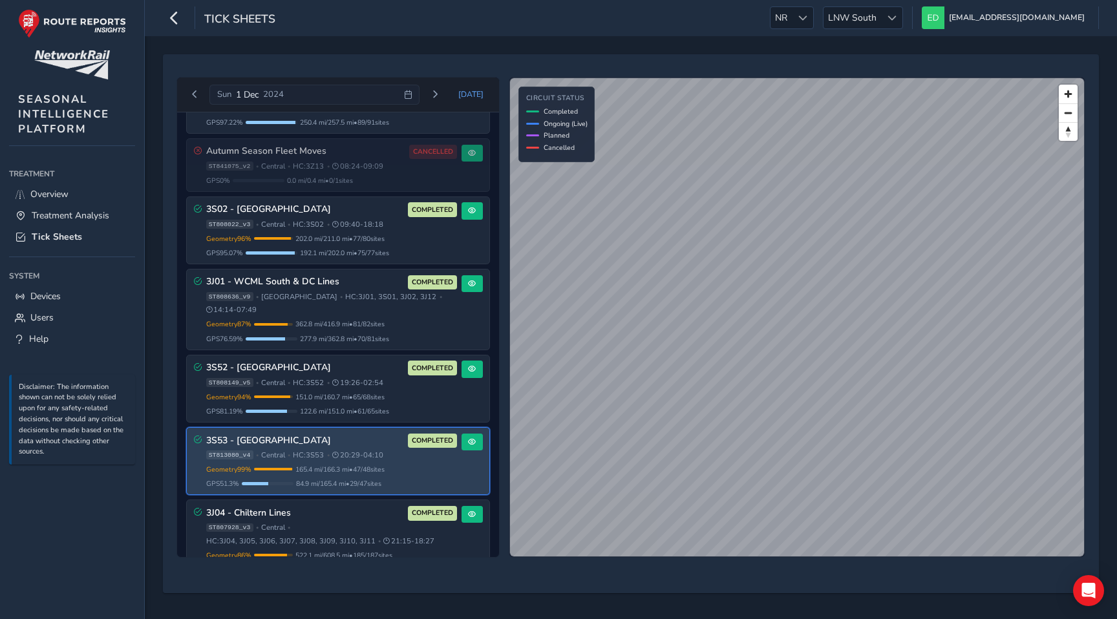
scroll to position [91, 0]
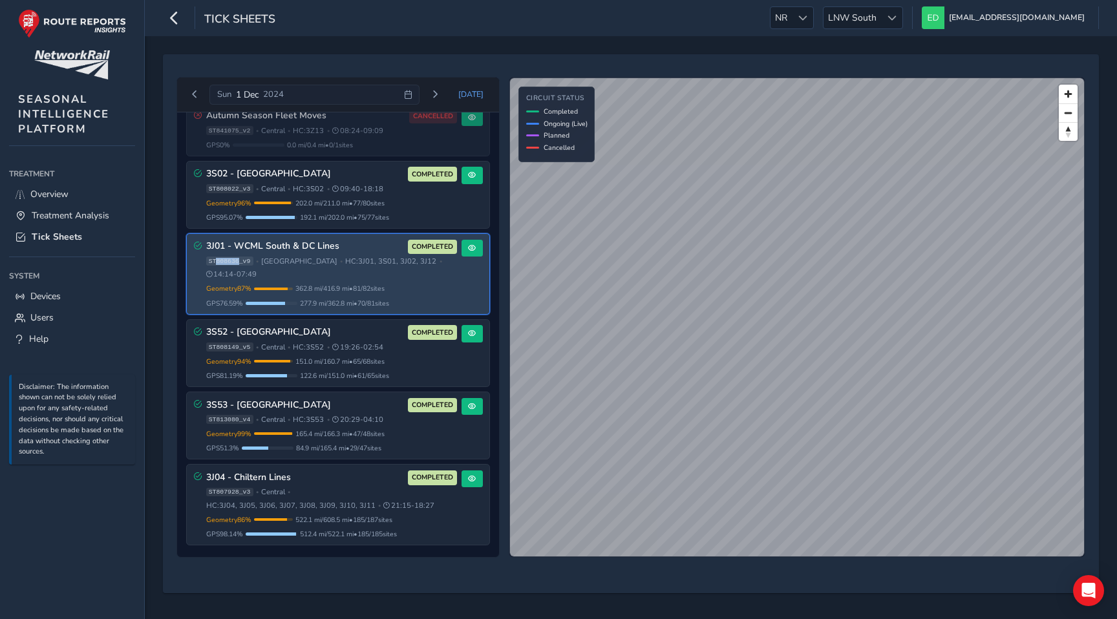
drag, startPoint x: 239, startPoint y: 261, endPoint x: 217, endPoint y: 261, distance: 22.0
click at [217, 261] on span "ST808636_v9" at bounding box center [229, 261] width 47 height 9
copy span "808636"
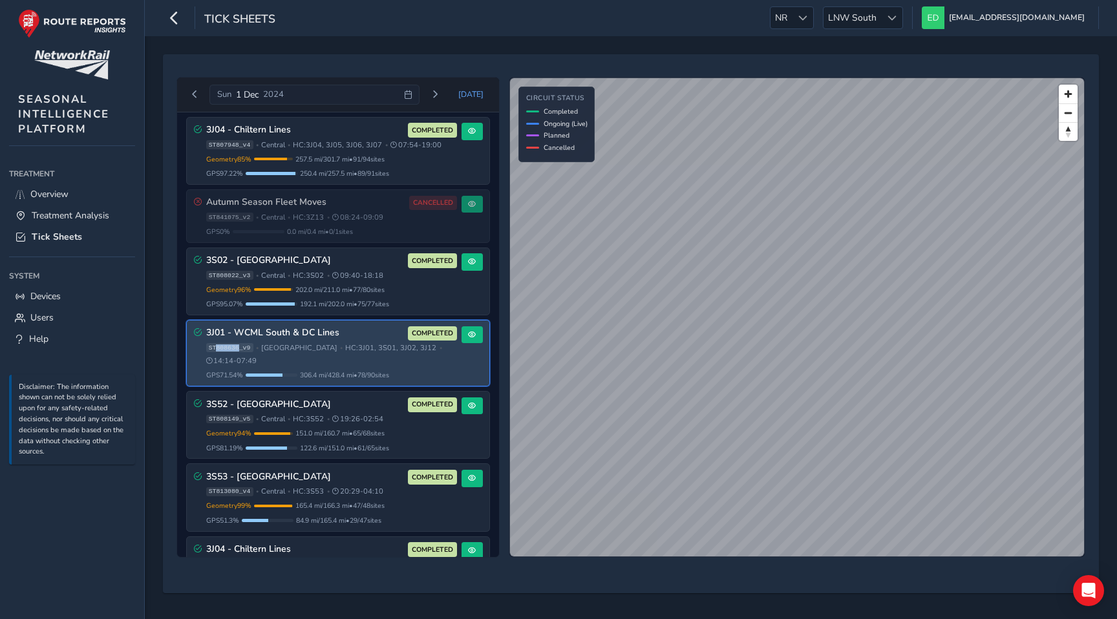
scroll to position [0, 0]
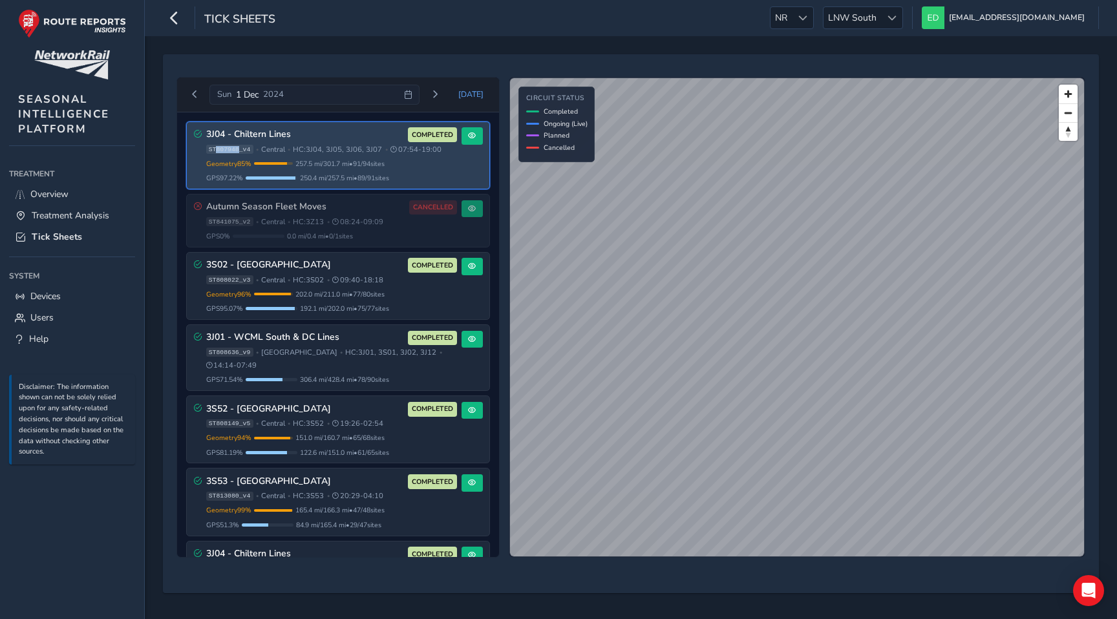
drag, startPoint x: 239, startPoint y: 149, endPoint x: 218, endPoint y: 149, distance: 21.3
click at [218, 149] on span "ST807948_v4" at bounding box center [229, 149] width 47 height 9
copy span "807948"
